Goal: Transaction & Acquisition: Purchase product/service

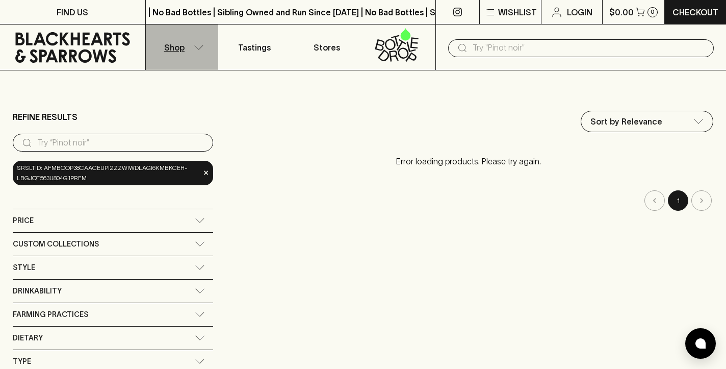
click at [191, 47] on button "Shop" at bounding box center [182, 46] width 72 height 45
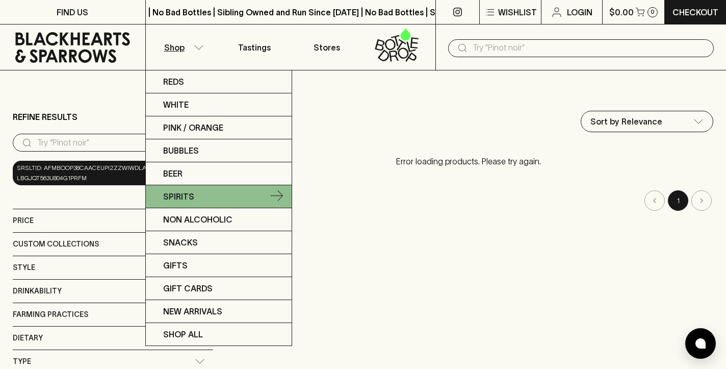
click at [190, 193] on p "Spirits" at bounding box center [178, 196] width 31 height 12
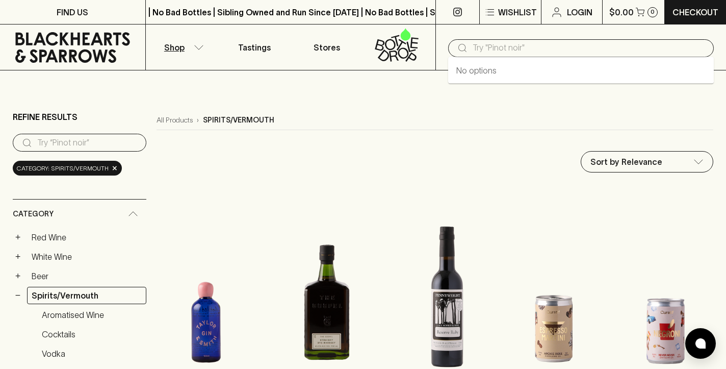
click at [529, 43] on input "text" at bounding box center [589, 48] width 233 height 16
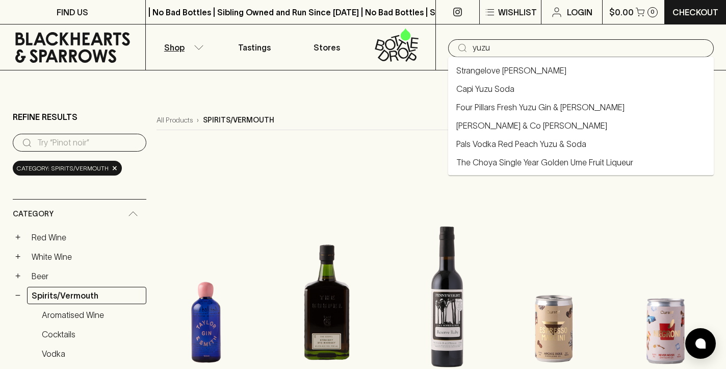
type input "yuzu"
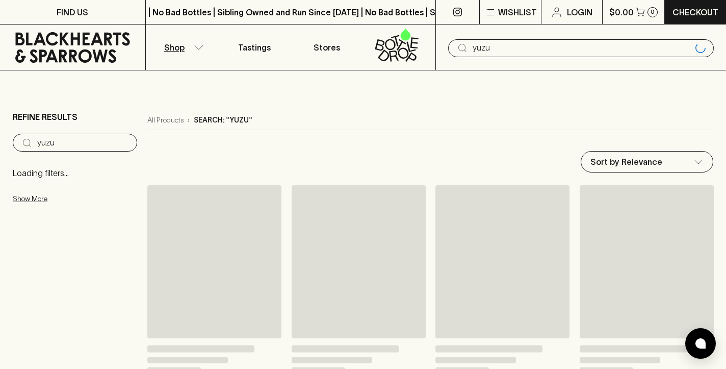
type input "yuzu"
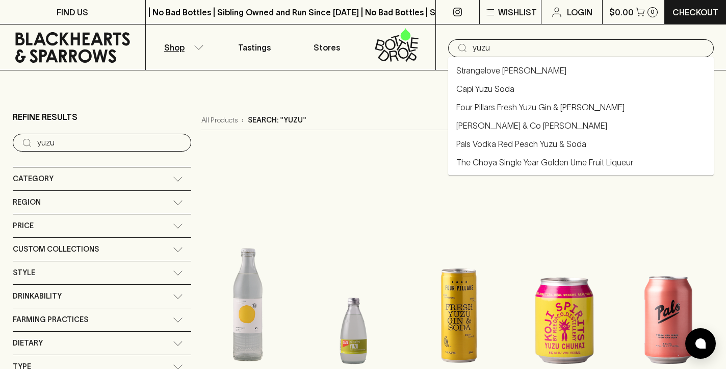
drag, startPoint x: 507, startPoint y: 44, endPoint x: 455, endPoint y: 42, distance: 52.6
click at [455, 42] on div "​ yuzu" at bounding box center [581, 48] width 266 height 18
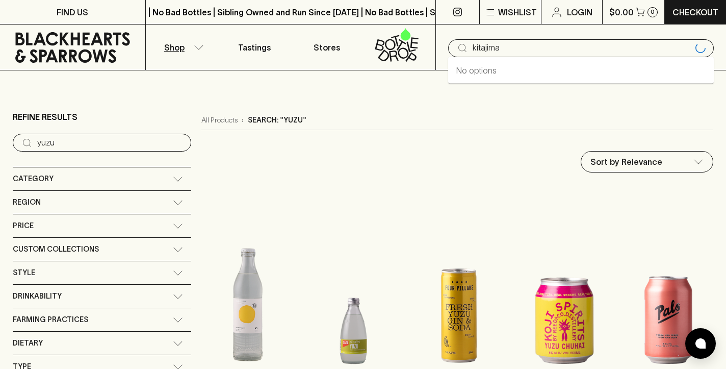
type input "kitajima"
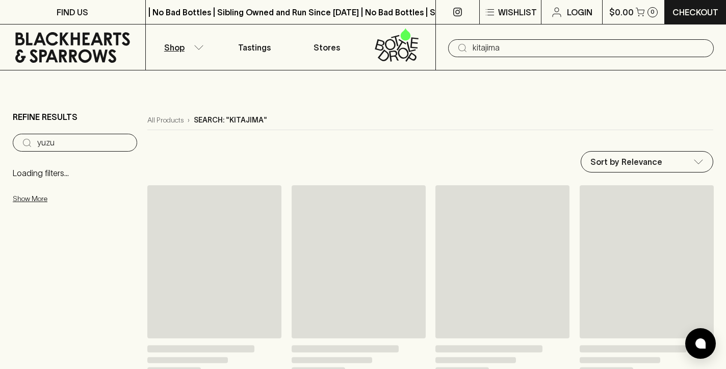
type input "kitajima"
